Goal: Check status: Check status

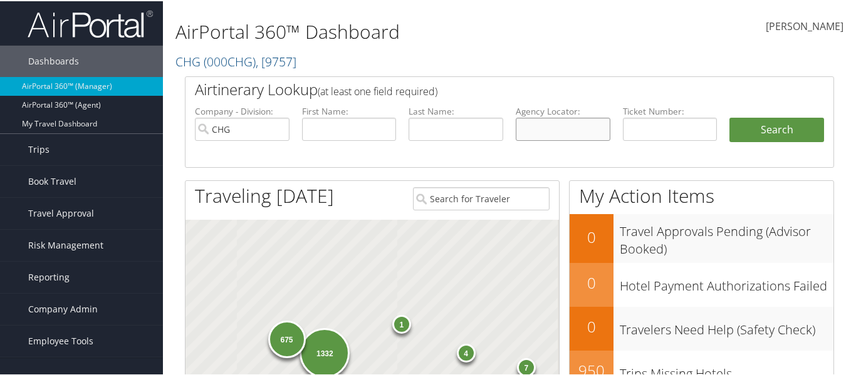
drag, startPoint x: 0, startPoint y: 0, endPoint x: 562, endPoint y: 121, distance: 574.5
click at [562, 121] on input "text" at bounding box center [563, 128] width 95 height 23
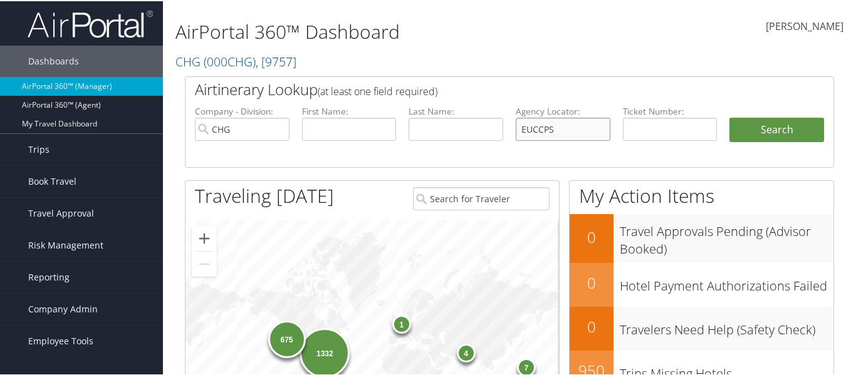
type input "EUCCPS"
click at [730, 117] on button "Search" at bounding box center [777, 129] width 95 height 25
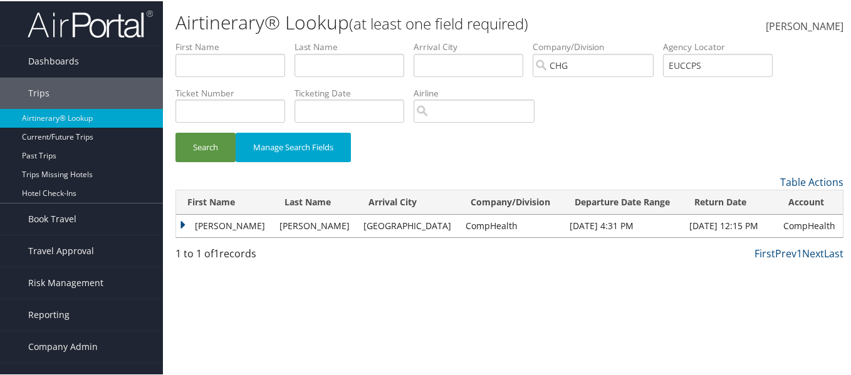
click at [182, 224] on td "[PERSON_NAME]" at bounding box center [224, 225] width 97 height 23
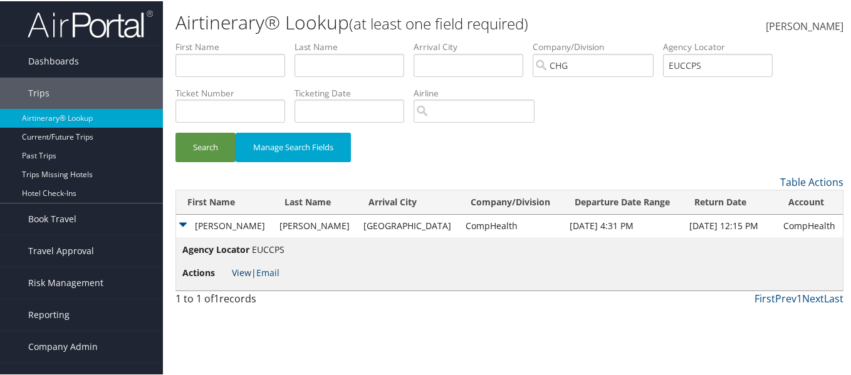
click at [243, 275] on link "View" at bounding box center [241, 272] width 19 height 12
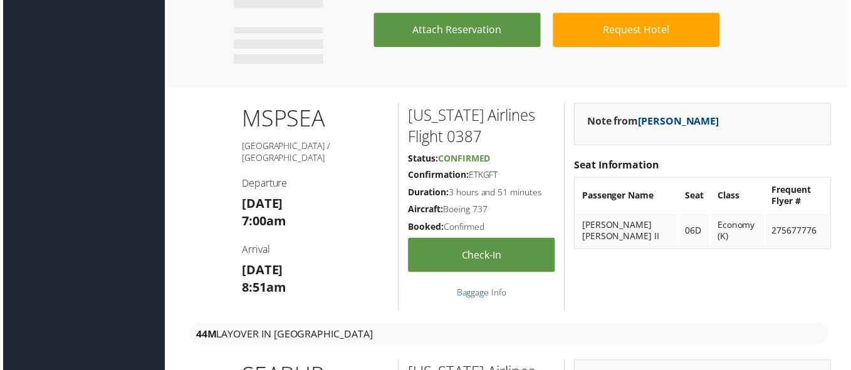
scroll to position [1630, 0]
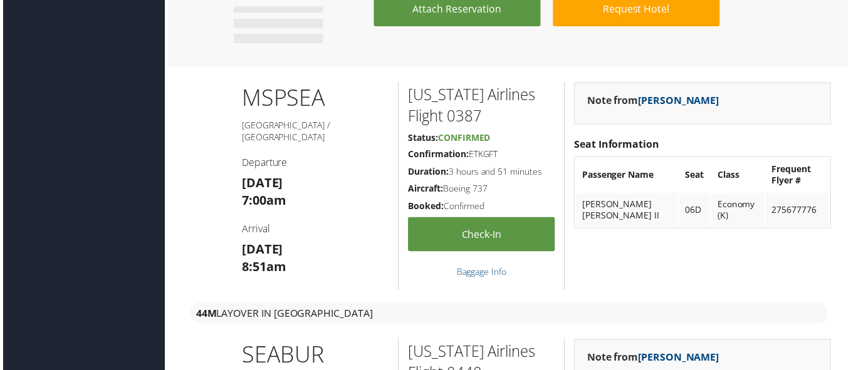
click at [632, 268] on div "Note from Michelle Burt Seat Information Passenger Name Seat Class Frequent Fly…" at bounding box center [704, 187] width 278 height 209
click at [483, 155] on h5 "Confirmation: ETKGFT" at bounding box center [482, 155] width 148 height 13
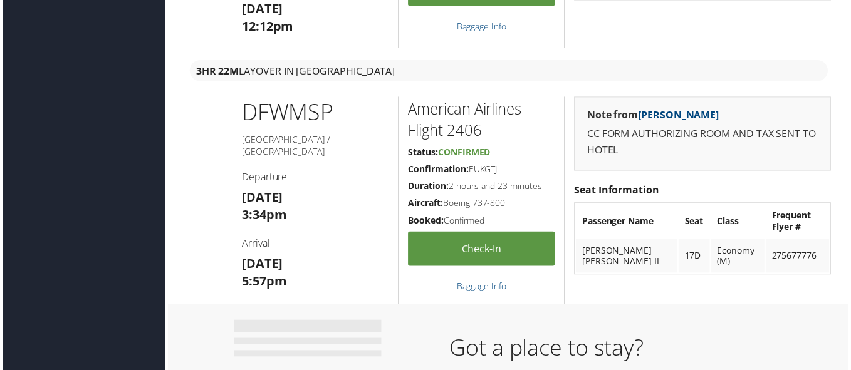
scroll to position [1128, 0]
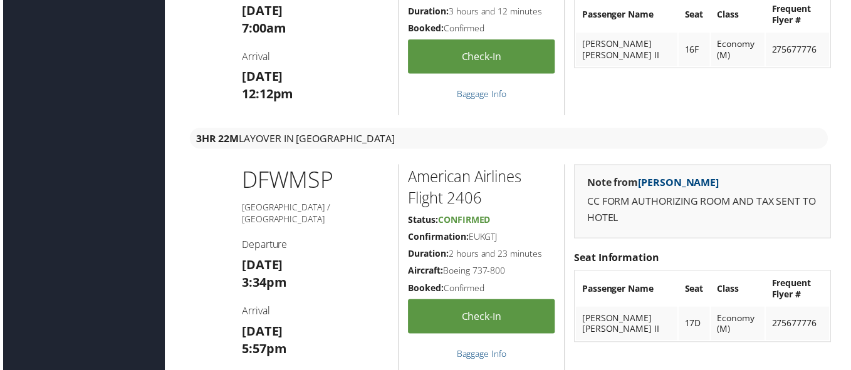
click at [488, 234] on h5 "Confirmation: EUKGTJ" at bounding box center [482, 238] width 148 height 13
copy h5 "EUKGTJ"
